Goal: Information Seeking & Learning: Learn about a topic

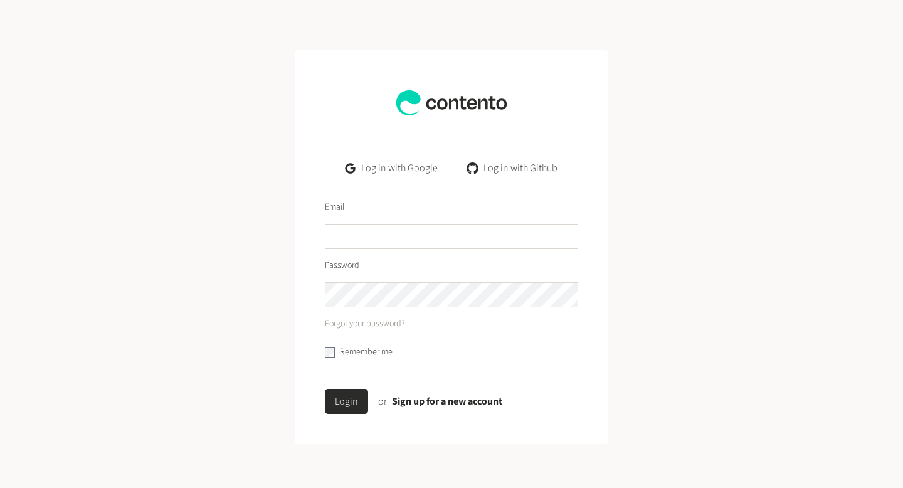
click at [406, 169] on link "Log in with Google" at bounding box center [392, 168] width 112 height 25
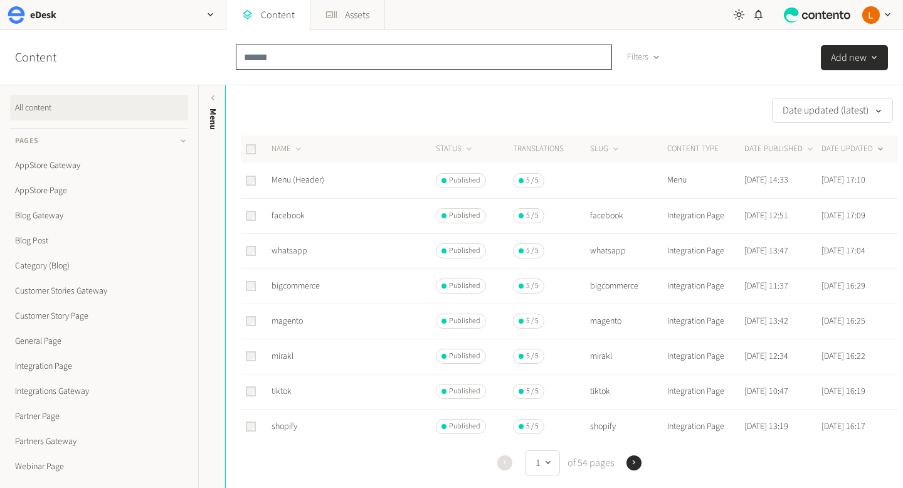
click at [300, 60] on input "text" at bounding box center [424, 57] width 376 height 25
type input "********"
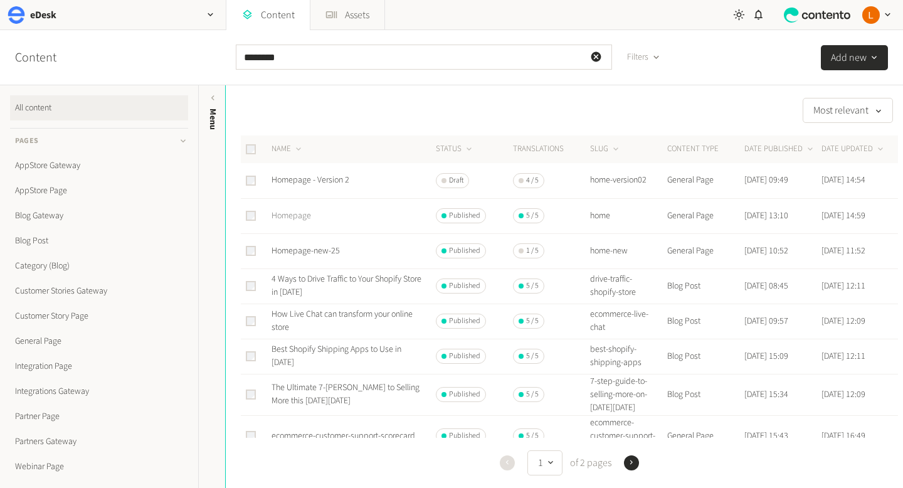
click at [299, 218] on link "Homepage" at bounding box center [292, 215] width 40 height 13
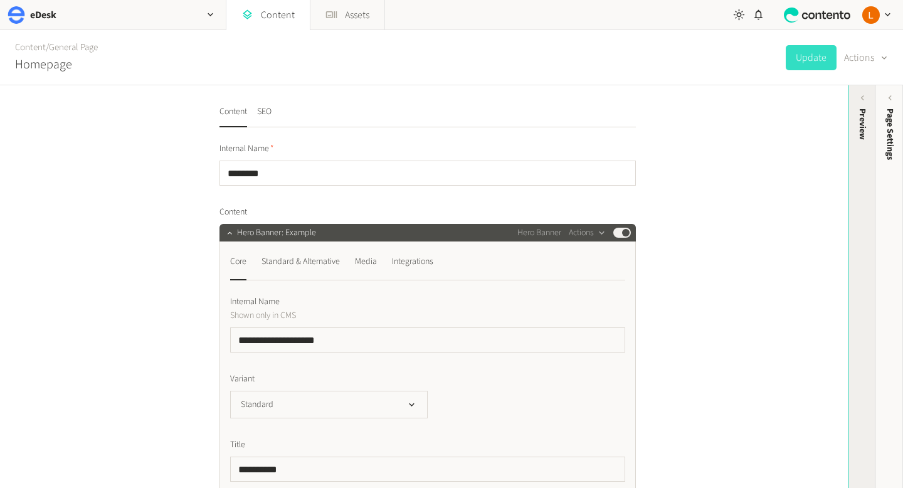
click at [864, 127] on div "Preview" at bounding box center [862, 123] width 13 height 31
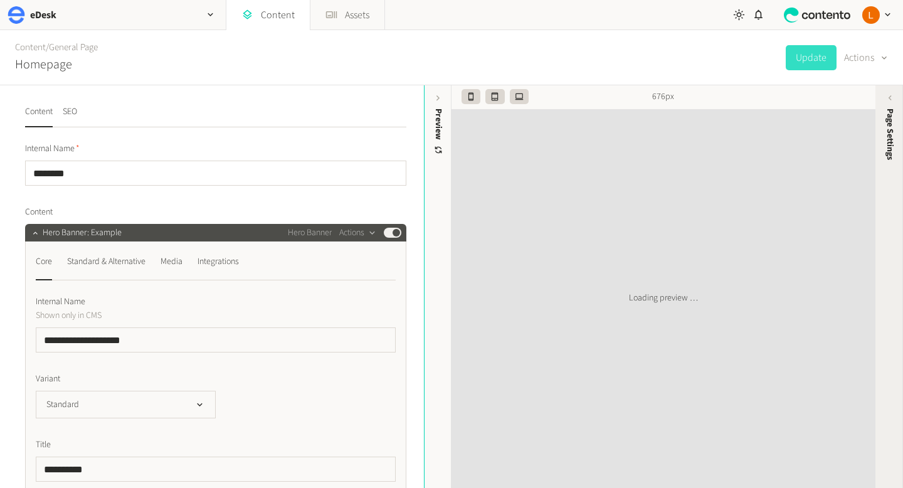
click at [894, 117] on span "Page Settings" at bounding box center [890, 133] width 13 height 51
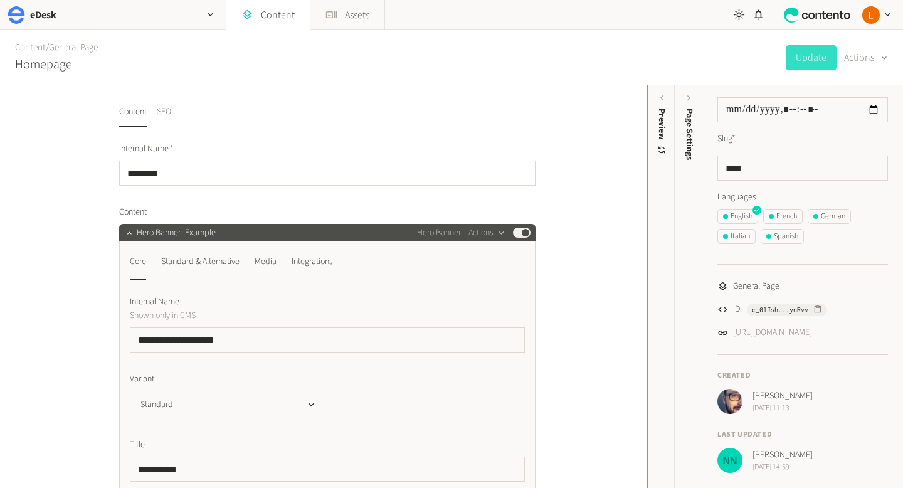
click at [164, 109] on button "SEO" at bounding box center [164, 116] width 14 height 22
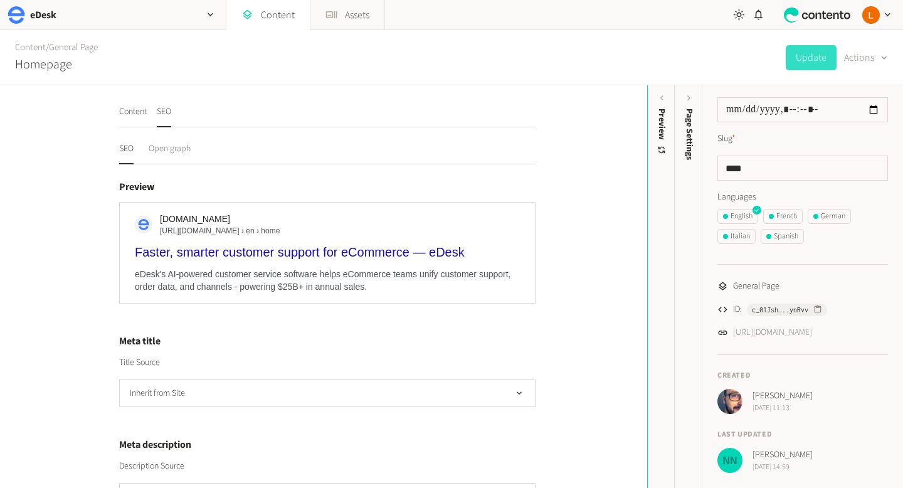
click at [166, 146] on button "Open graph" at bounding box center [170, 153] width 42 height 22
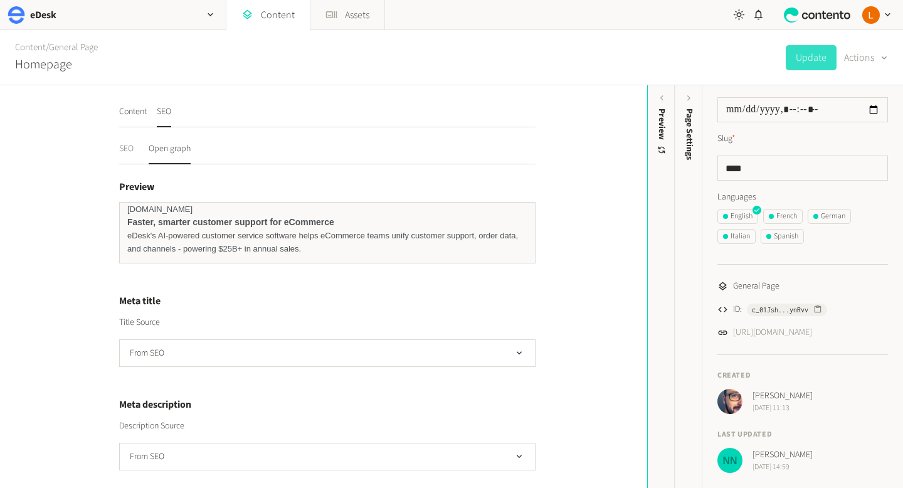
click at [129, 153] on button "SEO" at bounding box center [126, 153] width 14 height 22
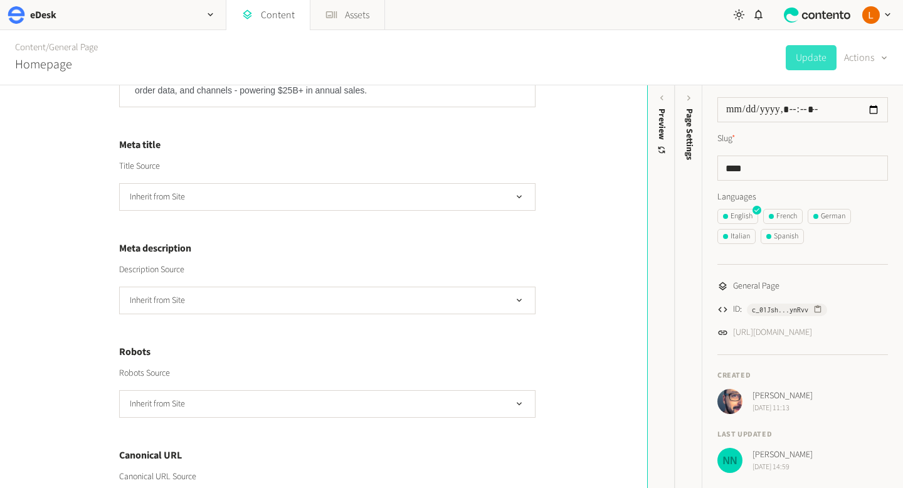
scroll to position [260, 0]
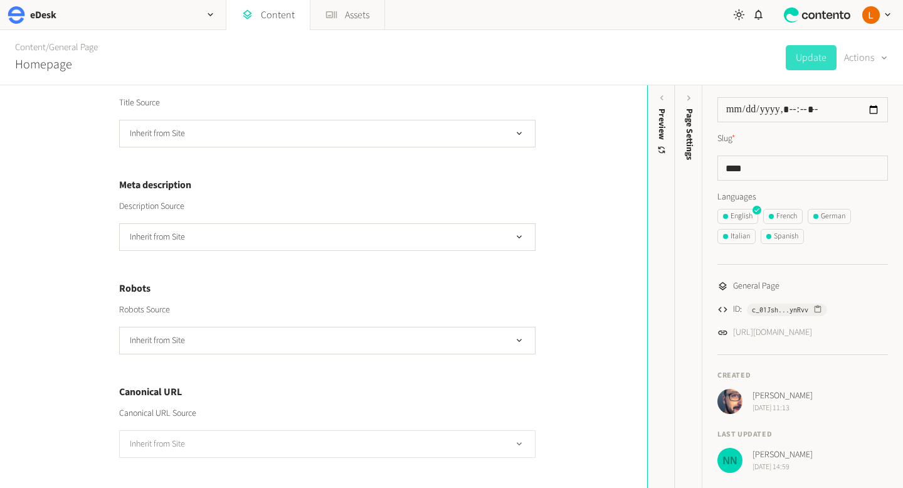
click at [519, 442] on icon "button" at bounding box center [519, 444] width 11 height 11
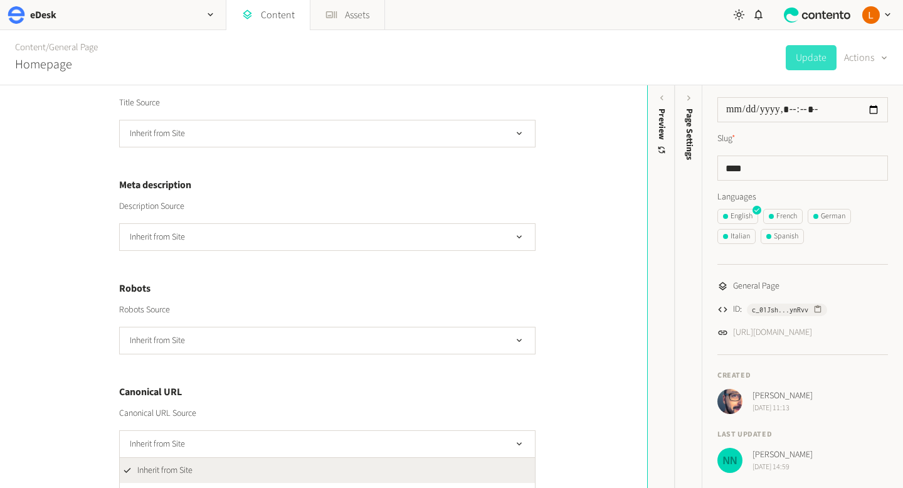
scroll to position [280, 0]
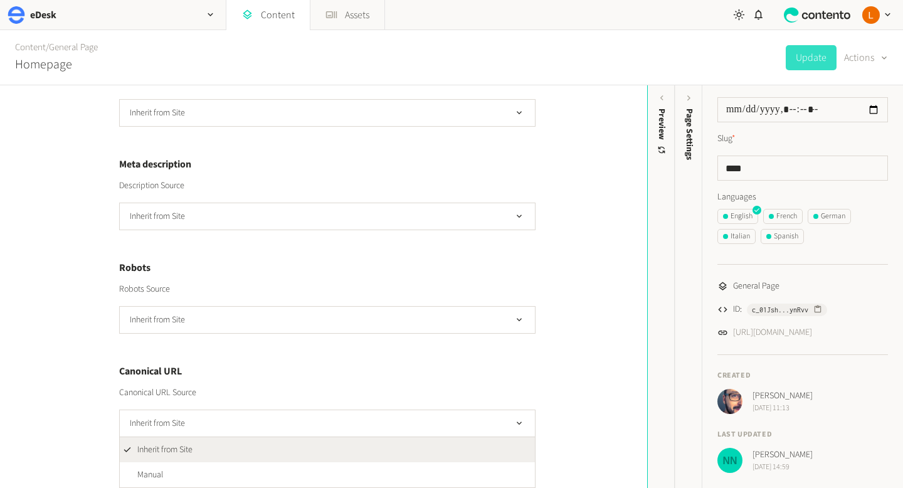
click at [574, 359] on div "Content SEO SEO Open graph Preview [DOMAIN_NAME] [URL][DOMAIN_NAME] › en › home…" at bounding box center [323, 286] width 647 height 403
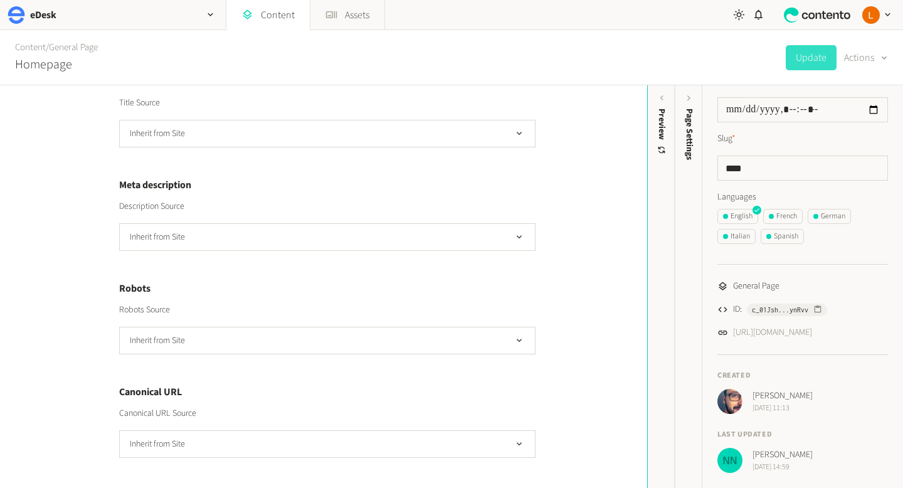
scroll to position [0, 0]
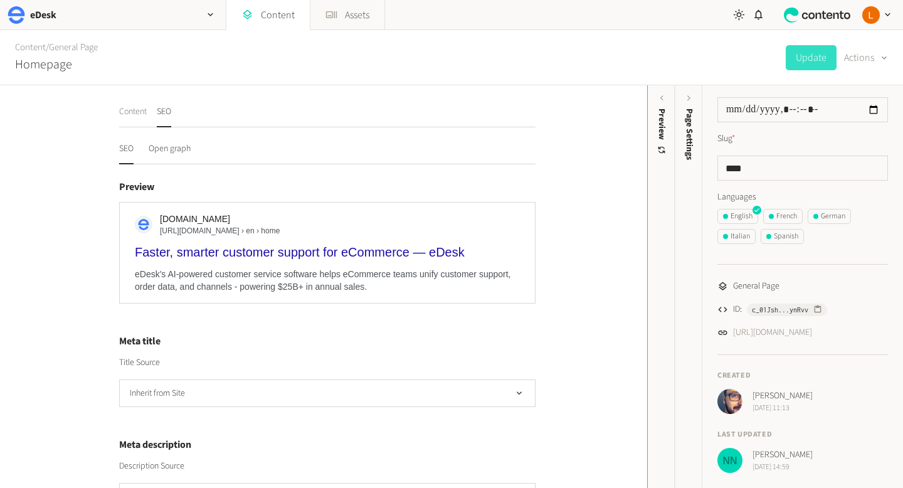
click at [125, 114] on button "Content" at bounding box center [133, 116] width 28 height 22
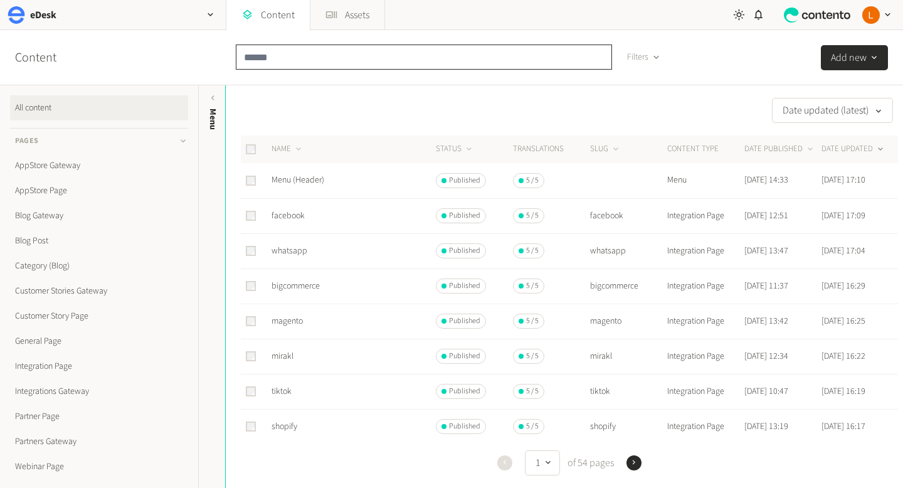
click at [288, 58] on input "text" at bounding box center [424, 57] width 376 height 25
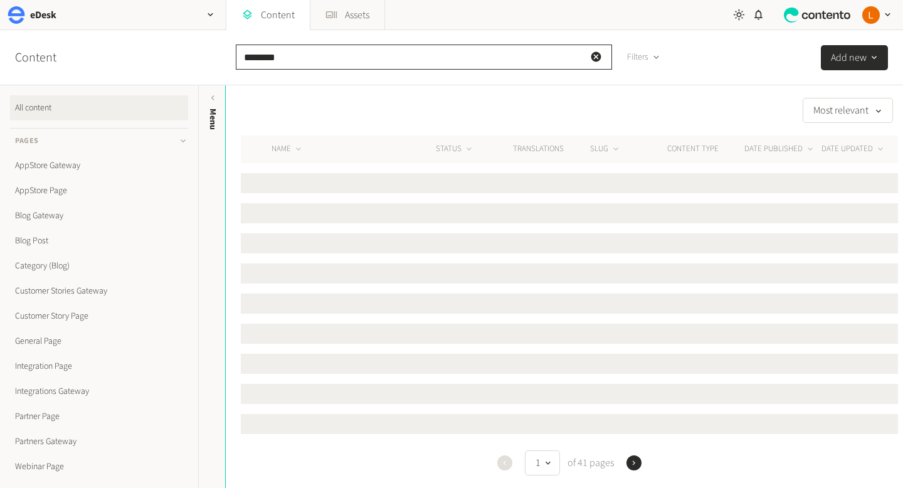
type input "********"
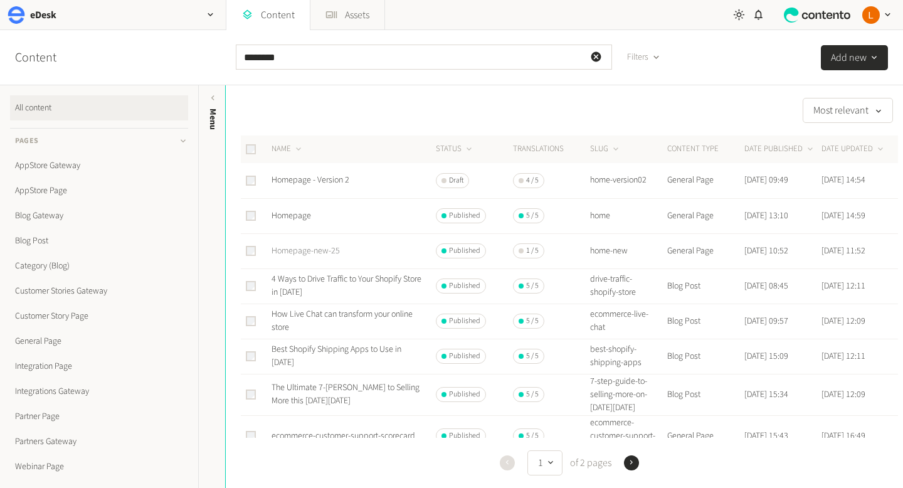
click at [312, 253] on link "Homepage-new-25" at bounding box center [306, 251] width 68 height 13
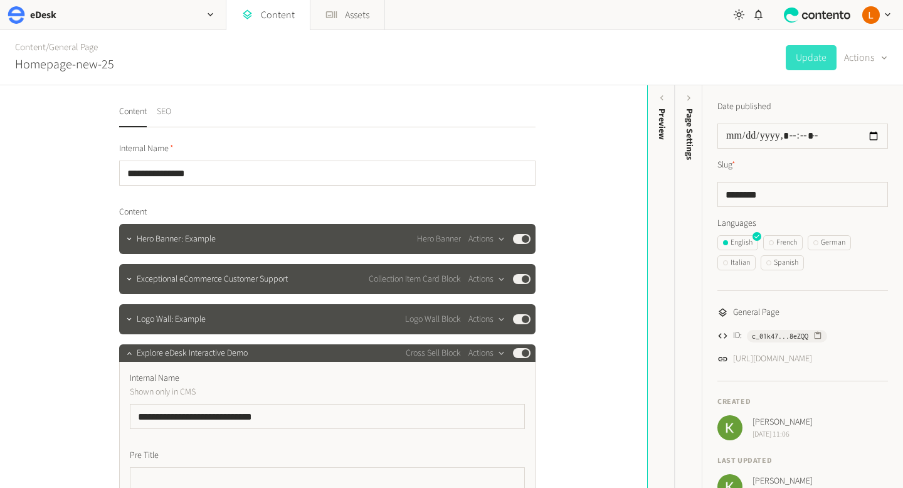
click at [168, 112] on button "SEO" at bounding box center [164, 116] width 14 height 22
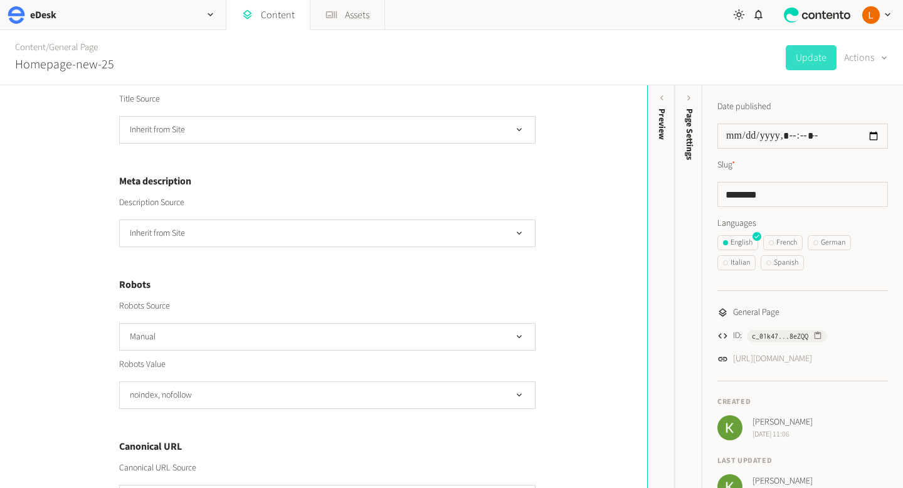
scroll to position [318, 0]
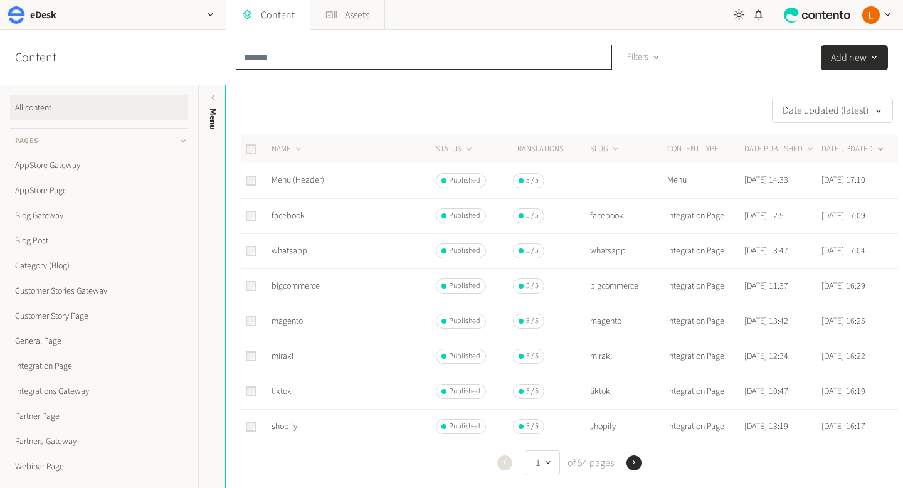
click at [316, 53] on input "text" at bounding box center [424, 57] width 376 height 25
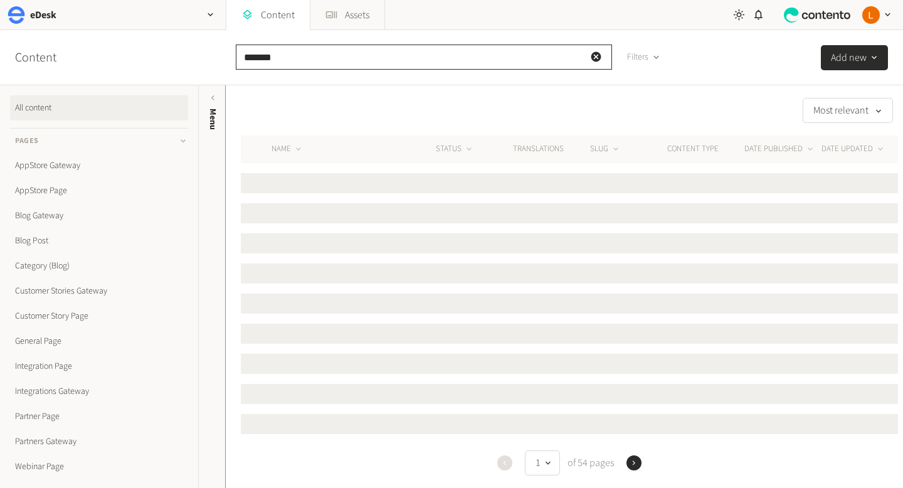
type input "*******"
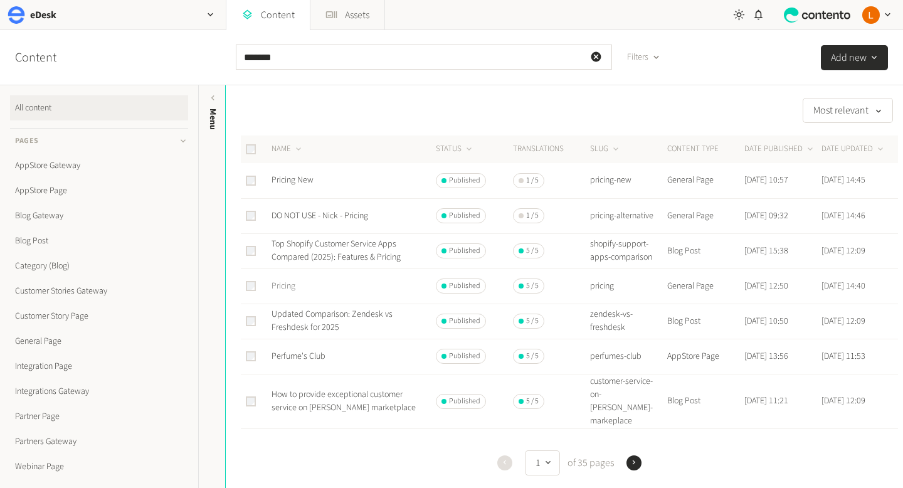
click at [284, 286] on link "Pricing" at bounding box center [284, 286] width 24 height 13
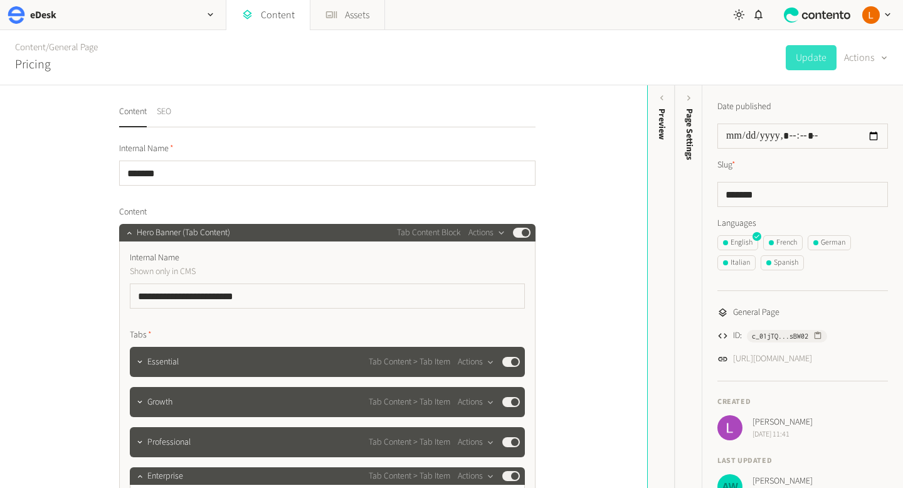
click at [167, 112] on button "SEO" at bounding box center [164, 116] width 14 height 22
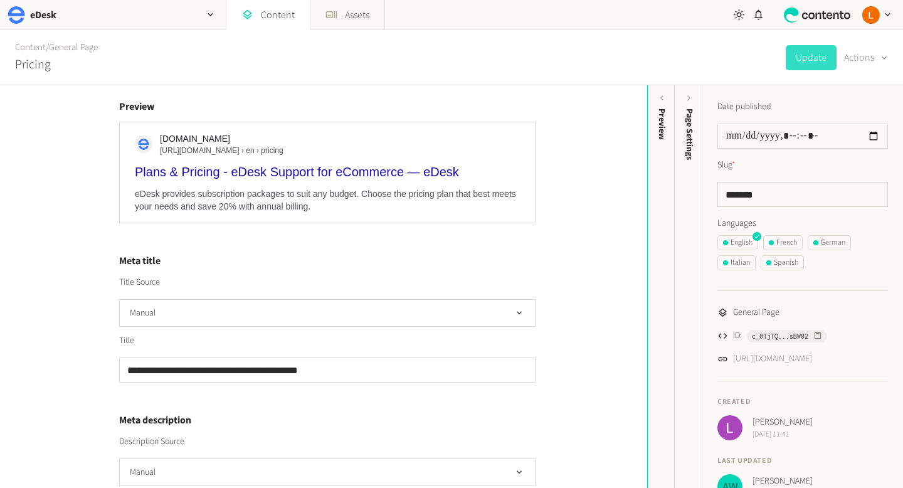
scroll to position [390, 0]
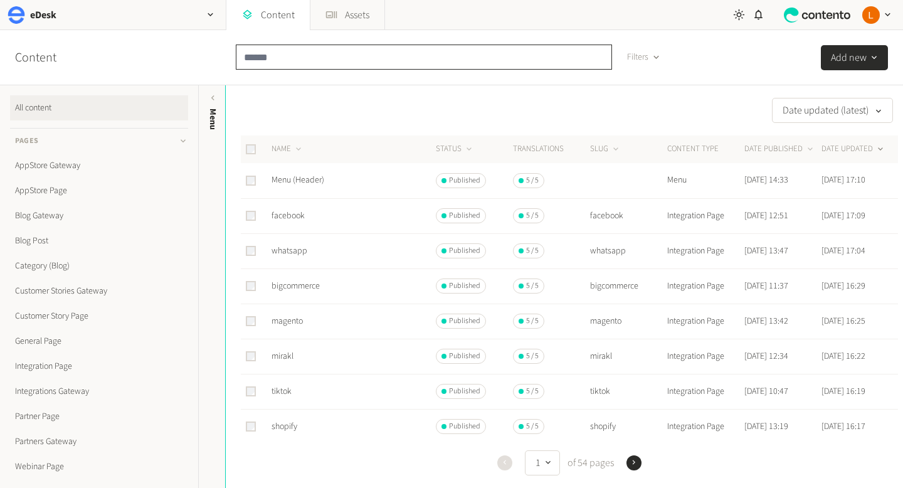
click at [363, 50] on input "text" at bounding box center [424, 57] width 376 height 25
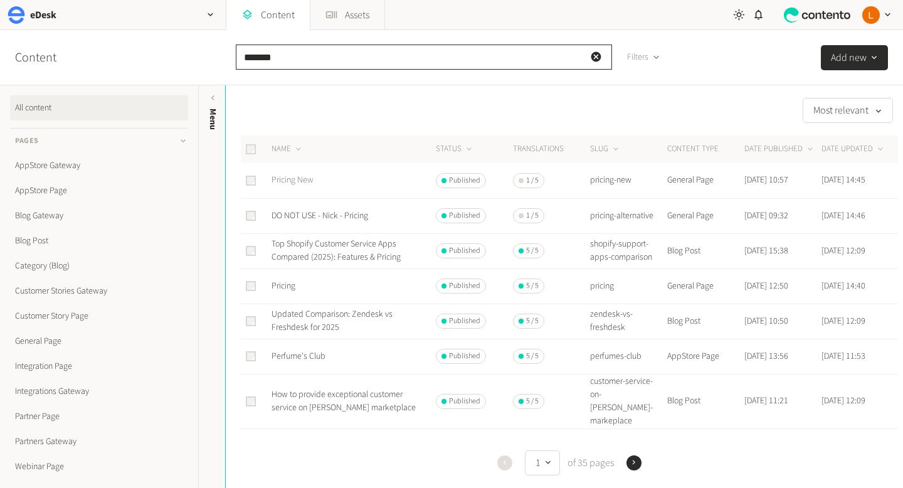
type input "*******"
click at [284, 181] on link "Pricing New" at bounding box center [293, 180] width 42 height 13
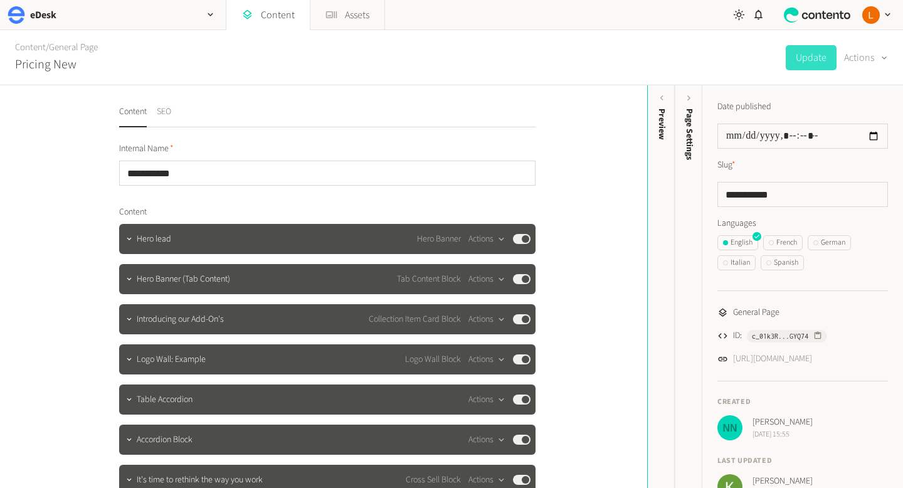
click at [171, 116] on button "SEO" at bounding box center [164, 116] width 14 height 22
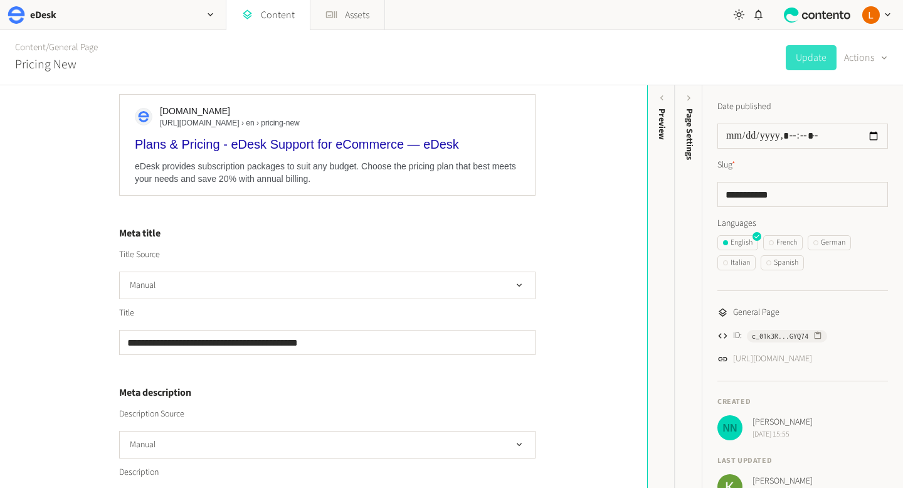
scroll to position [242, 0]
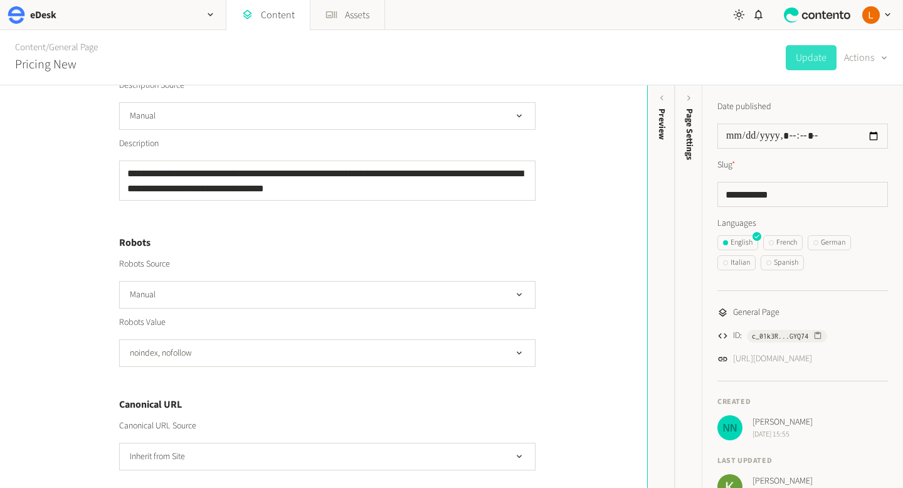
scroll to position [448, 0]
